Goal: Task Accomplishment & Management: Complete application form

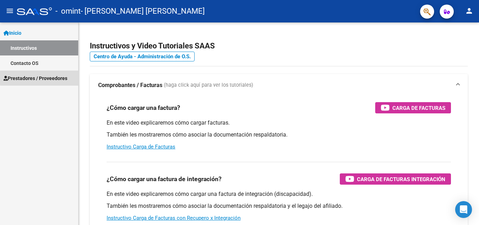
click at [63, 78] on span "Prestadores / Proveedores" at bounding box center [36, 78] width 64 height 8
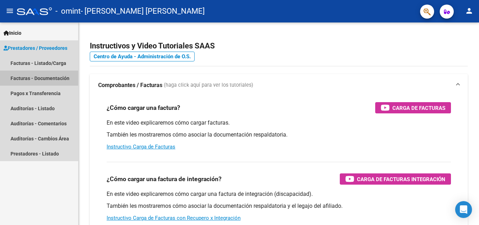
click at [61, 79] on link "Facturas - Documentación" at bounding box center [39, 77] width 78 height 15
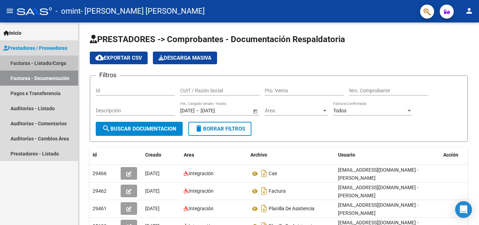
click at [42, 60] on link "Facturas - Listado/Carga" at bounding box center [39, 62] width 78 height 15
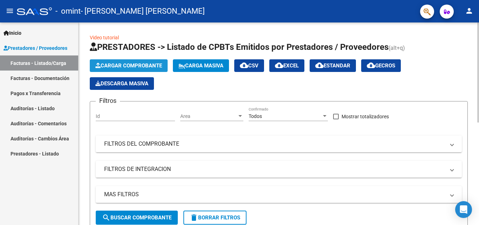
click at [149, 66] on span "Cargar Comprobante" at bounding box center [128, 65] width 67 height 6
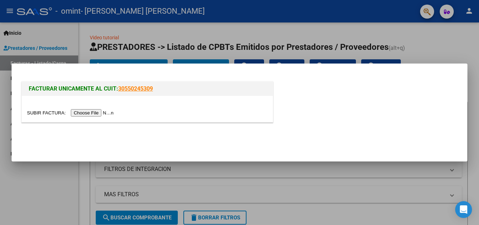
click at [99, 116] on input "file" at bounding box center [71, 112] width 89 height 7
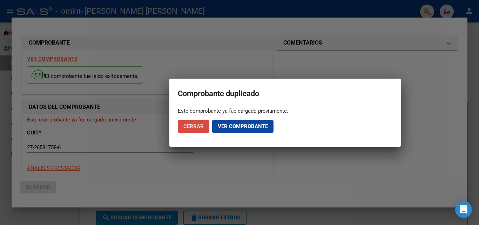
click at [201, 127] on span "Cerrar" at bounding box center [193, 126] width 20 height 6
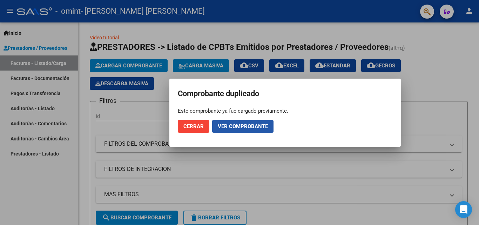
click at [252, 121] on button "Ver comprobante" at bounding box center [242, 126] width 61 height 13
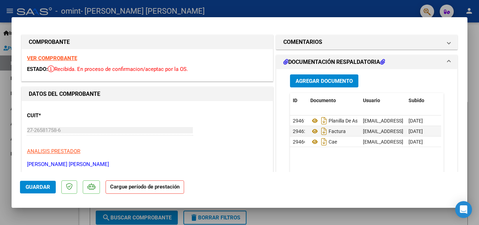
scroll to position [2, 0]
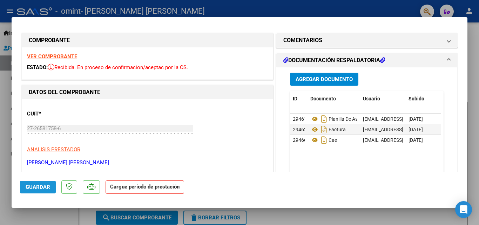
click at [44, 188] on span "Guardar" at bounding box center [38, 187] width 25 height 6
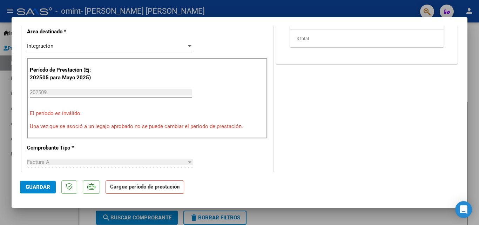
scroll to position [151, 0]
click at [54, 90] on input "202509" at bounding box center [111, 92] width 162 height 6
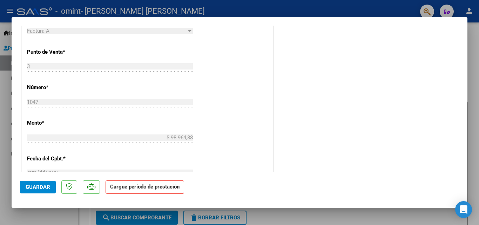
scroll to position [469, 0]
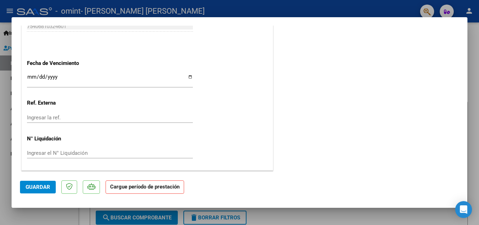
click at [38, 183] on button "Guardar" at bounding box center [38, 187] width 36 height 13
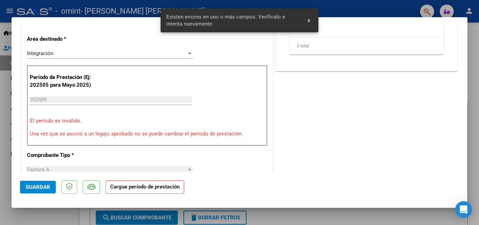
scroll to position [137, 0]
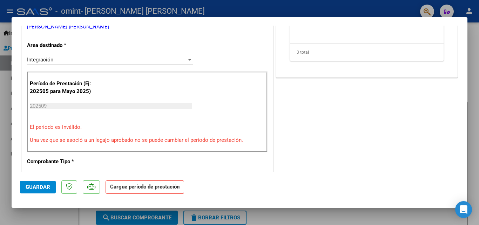
click at [89, 104] on input "202509" at bounding box center [111, 106] width 162 height 6
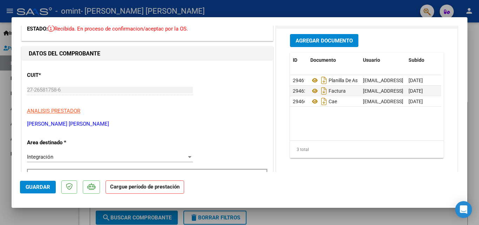
scroll to position [0, 0]
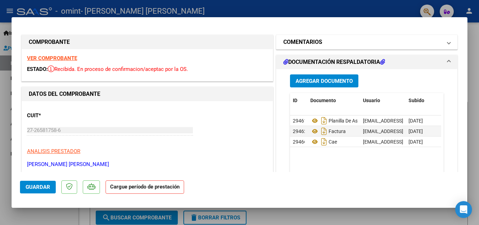
click at [424, 41] on mat-panel-title "COMENTARIOS" at bounding box center [362, 42] width 159 height 8
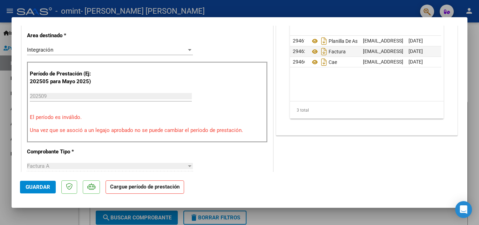
scroll to position [469, 0]
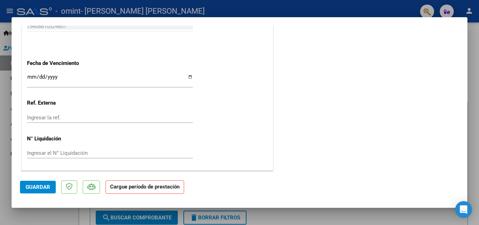
click at [37, 187] on span "Guardar" at bounding box center [38, 187] width 25 height 6
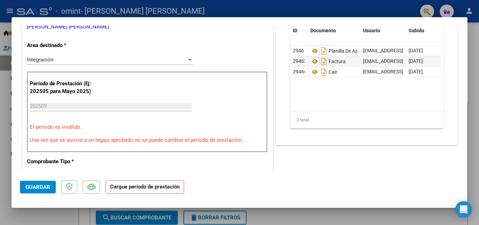
scroll to position [0, 0]
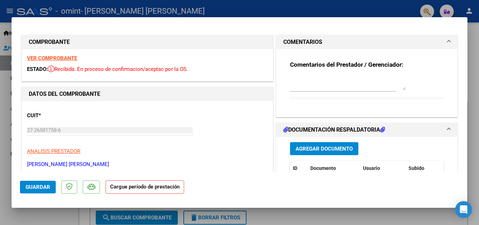
click at [312, 13] on div at bounding box center [239, 112] width 479 height 225
type input "$ 0,00"
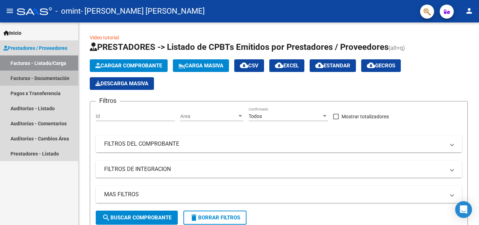
click at [61, 76] on link "Facturas - Documentación" at bounding box center [39, 77] width 78 height 15
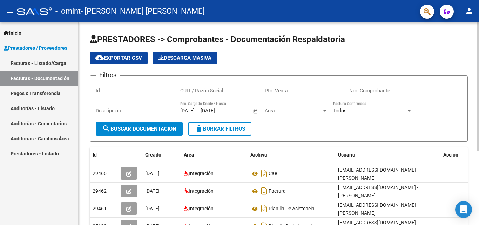
click at [478, 101] on div at bounding box center [478, 86] width 2 height 128
